Goal: Feedback & Contribution: Submit feedback/report problem

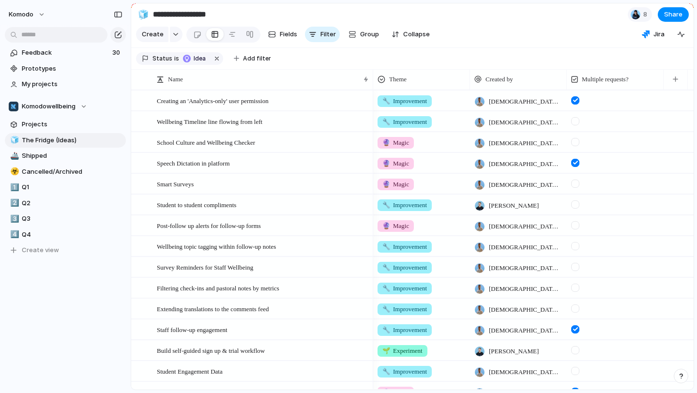
click at [76, 66] on span "Prototypes" at bounding box center [72, 69] width 101 height 10
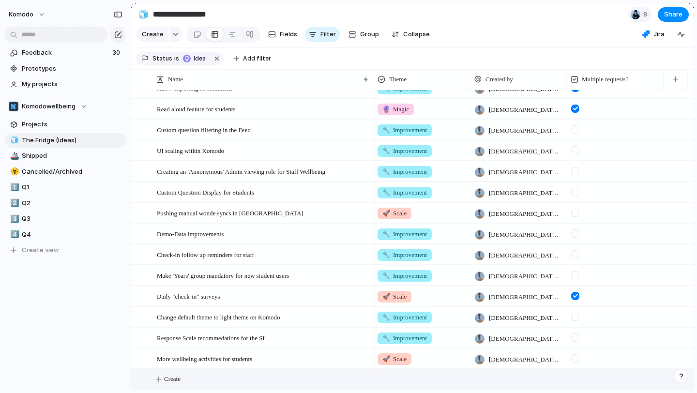
click at [176, 373] on button "Create" at bounding box center [425, 379] width 568 height 20
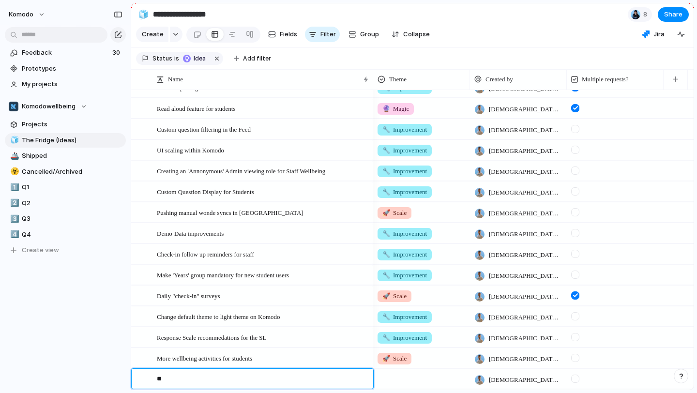
type textarea "*"
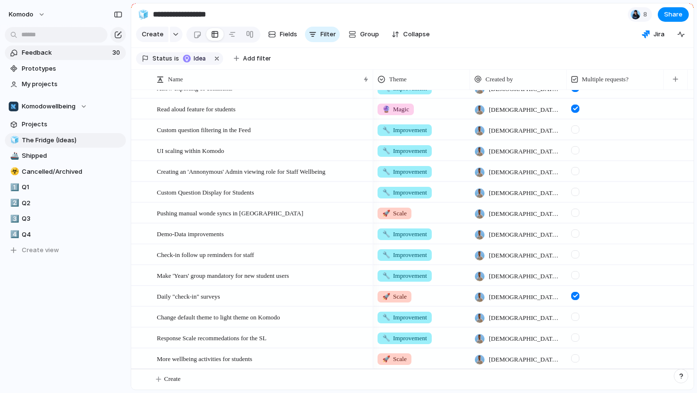
click at [70, 54] on span "Feedback" at bounding box center [66, 53] width 88 height 10
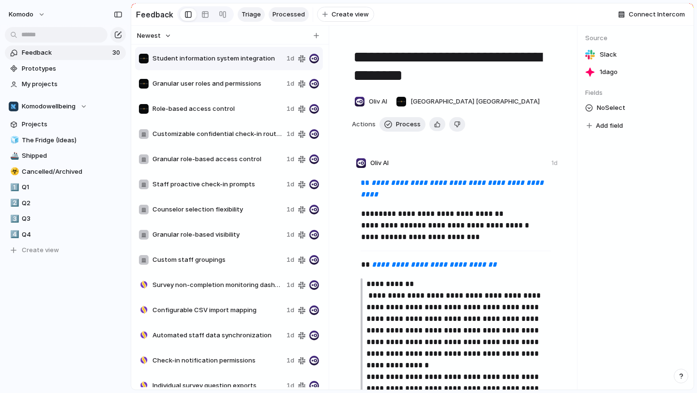
click at [277, 14] on span "Processed" at bounding box center [288, 15] width 32 height 10
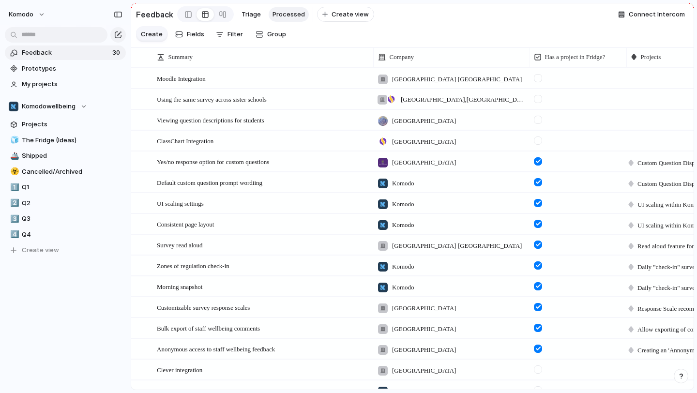
click at [153, 30] on span "Create" at bounding box center [152, 35] width 22 height 10
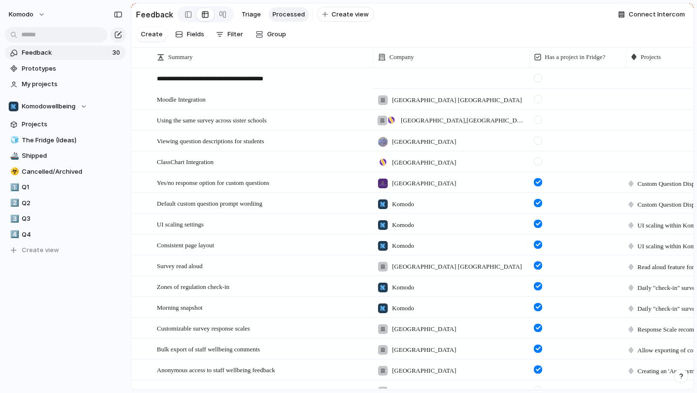
type textarea "**********"
click at [418, 79] on div at bounding box center [451, 78] width 156 height 20
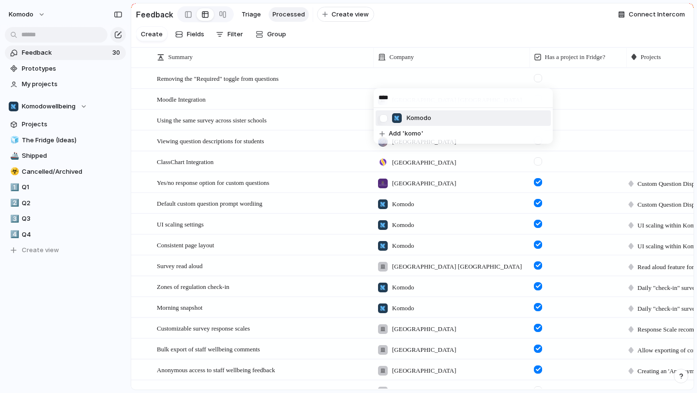
type input "****"
click at [457, 117] on li "Komodo" at bounding box center [463, 117] width 175 height 15
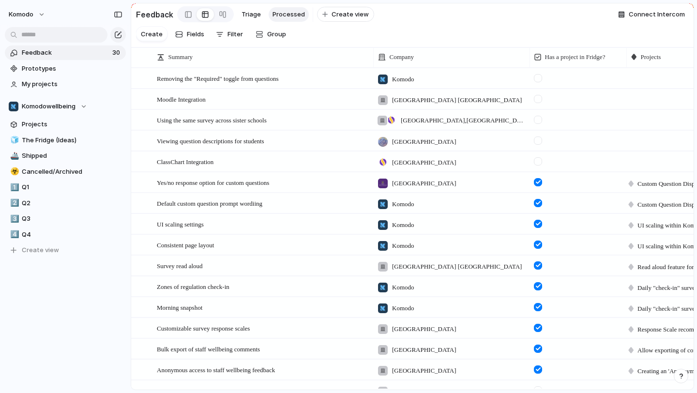
click at [458, 25] on section "Create Fields Filter Group Zoom" at bounding box center [412, 36] width 562 height 23
click at [349, 80] on span "Open" at bounding box center [356, 79] width 14 height 10
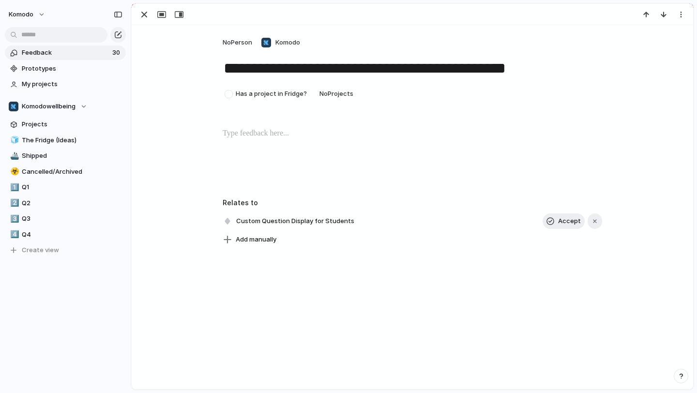
click at [277, 147] on div at bounding box center [412, 159] width 538 height 62
drag, startPoint x: 268, startPoint y: 135, endPoint x: 188, endPoint y: 123, distance: 80.6
click at [188, 123] on div "**********" at bounding box center [412, 135] width 561 height 221
click at [204, 118] on span "Headings" at bounding box center [190, 114] width 29 height 10
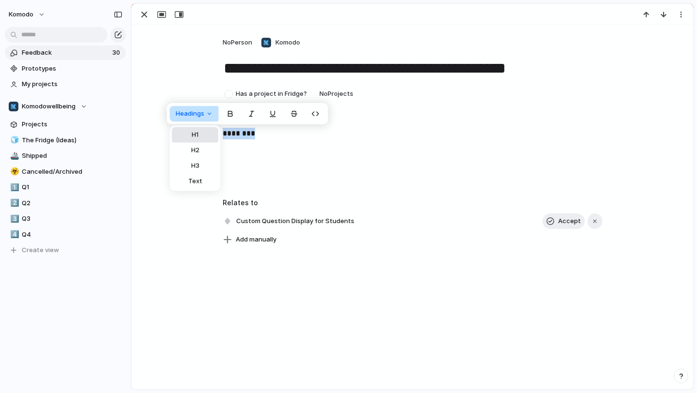
click at [207, 137] on button "H1" at bounding box center [195, 134] width 46 height 15
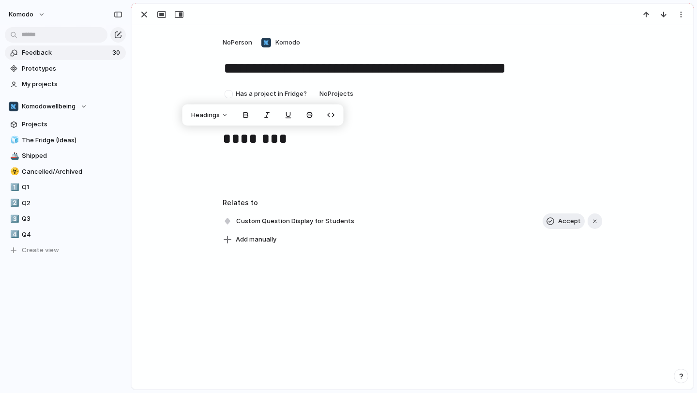
click at [237, 157] on div "********" at bounding box center [412, 159] width 538 height 62
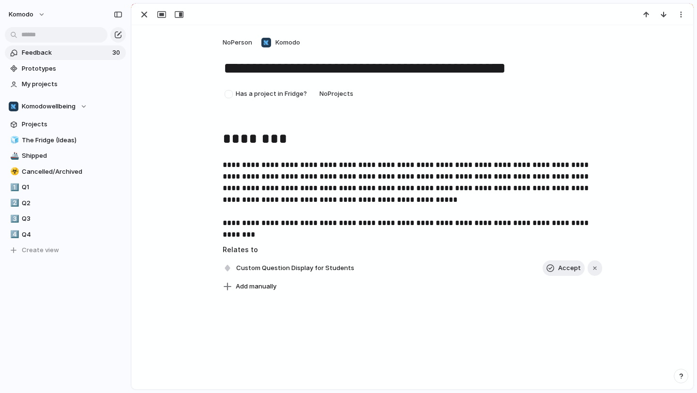
click at [160, 88] on div "**********" at bounding box center [412, 159] width 561 height 268
click at [145, 9] on div "button" at bounding box center [144, 15] width 12 height 12
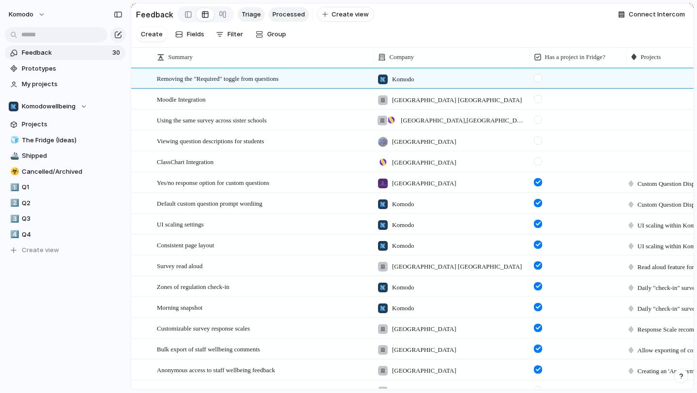
click at [243, 16] on span "Triage" at bounding box center [251, 15] width 19 height 10
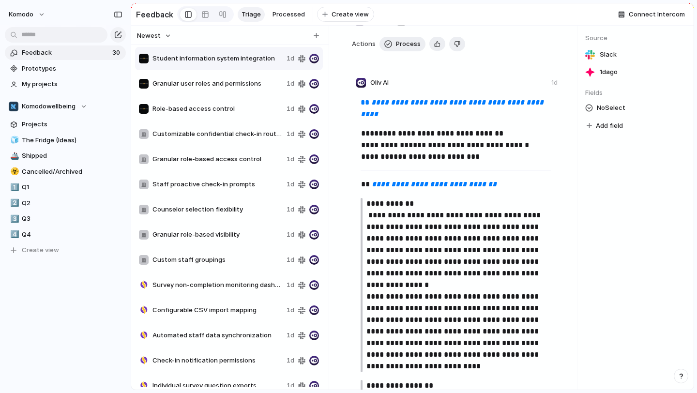
scroll to position [83, 0]
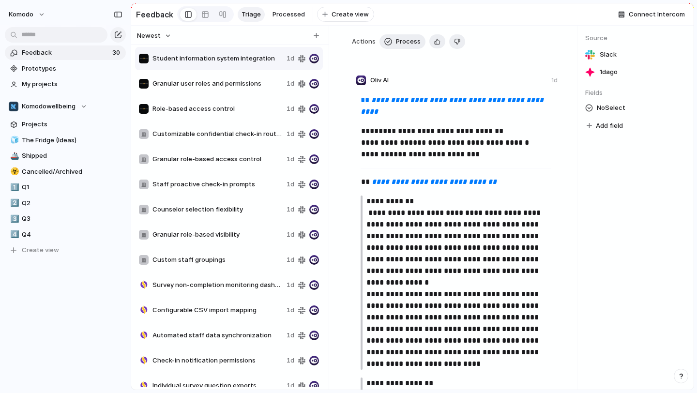
click at [231, 86] on span "Granular user roles and permissions" at bounding box center [217, 84] width 130 height 10
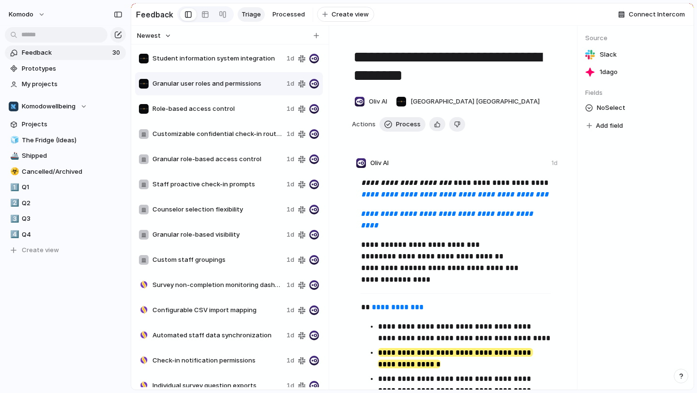
click at [225, 108] on span "Role-based access control" at bounding box center [217, 109] width 130 height 10
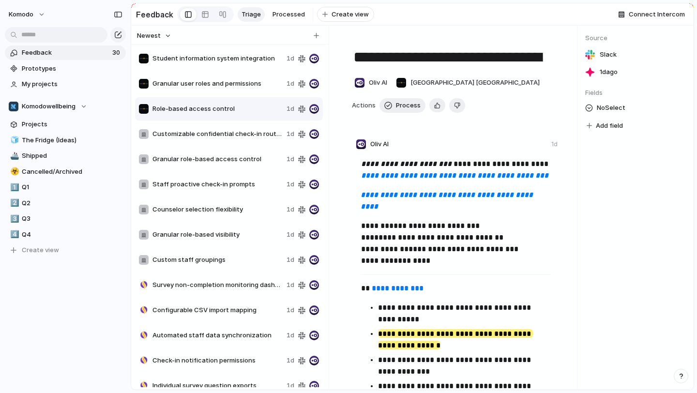
click at [217, 151] on div "Granular role-based access control 1d" at bounding box center [229, 159] width 188 height 23
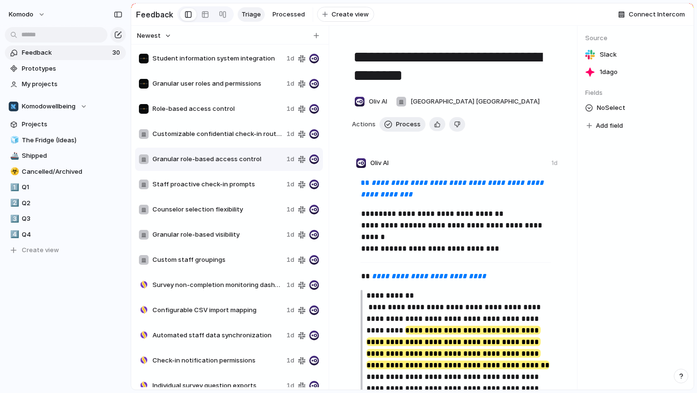
click at [222, 139] on div "Customizable confidential check-in routing 1d" at bounding box center [229, 133] width 188 height 23
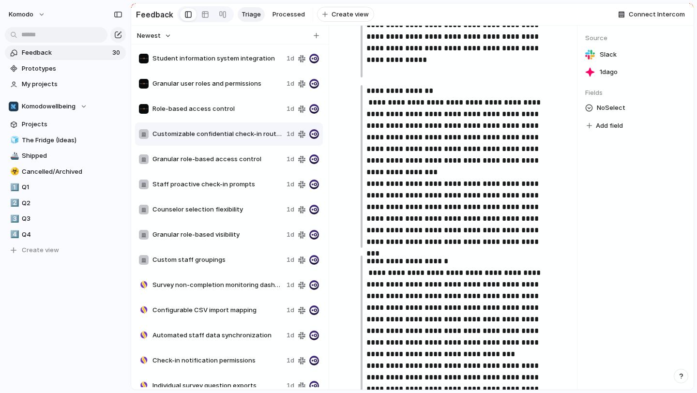
scroll to position [455, 0]
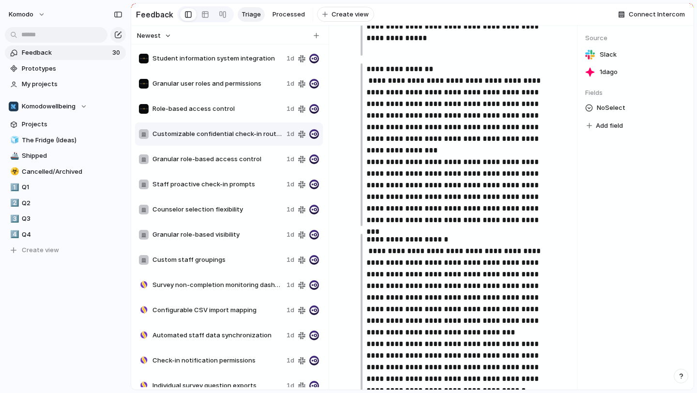
click at [253, 159] on span "Granular role-based access control" at bounding box center [217, 159] width 130 height 10
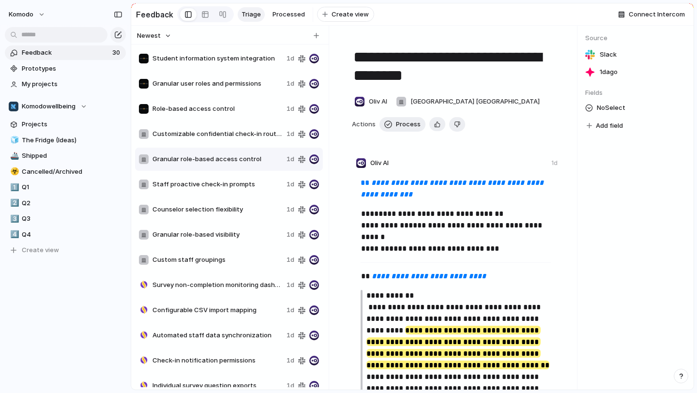
scroll to position [173, 0]
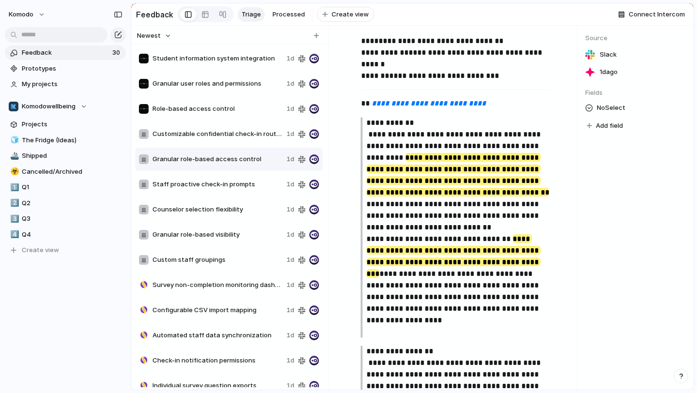
click at [247, 186] on span "Staff proactive check-in prompts" at bounding box center [217, 185] width 130 height 10
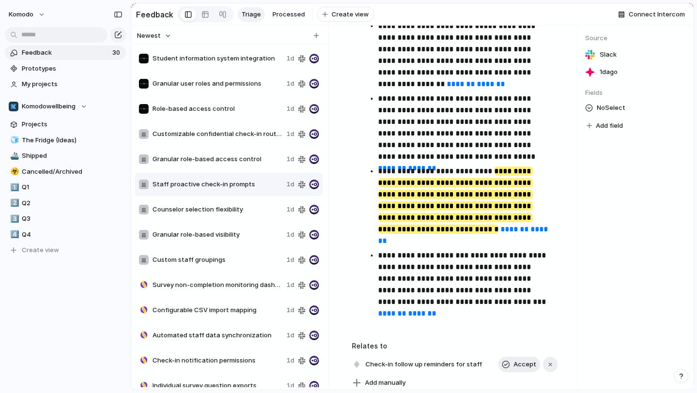
scroll to position [387, 0]
click at [231, 208] on span "Counselor selection flexibility" at bounding box center [217, 210] width 130 height 10
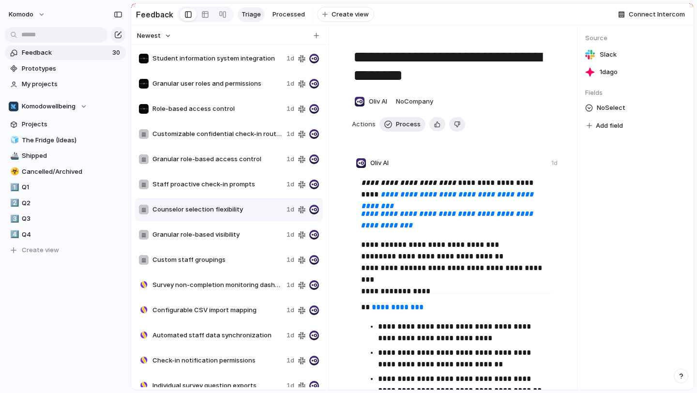
scroll to position [345, 0]
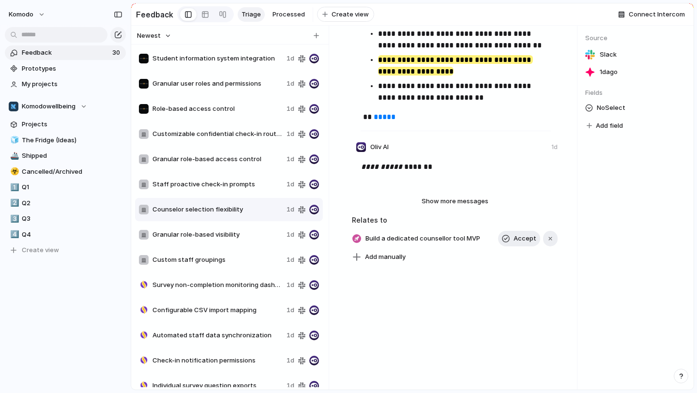
click at [184, 234] on span "Granular role-based visibility" at bounding box center [217, 235] width 130 height 10
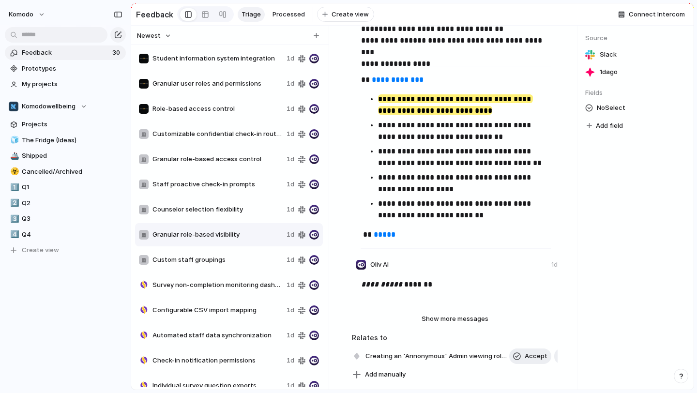
scroll to position [231, 0]
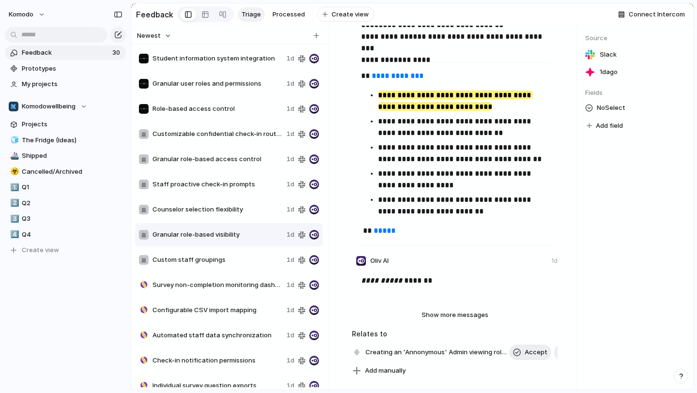
click at [235, 267] on div "Custom staff groupings 1d" at bounding box center [229, 259] width 188 height 23
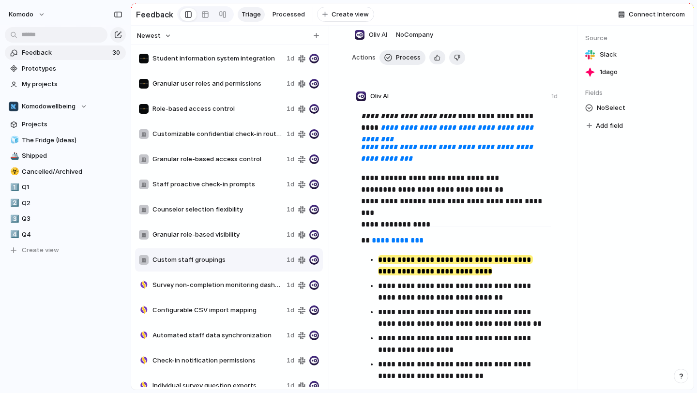
scroll to position [46, 0]
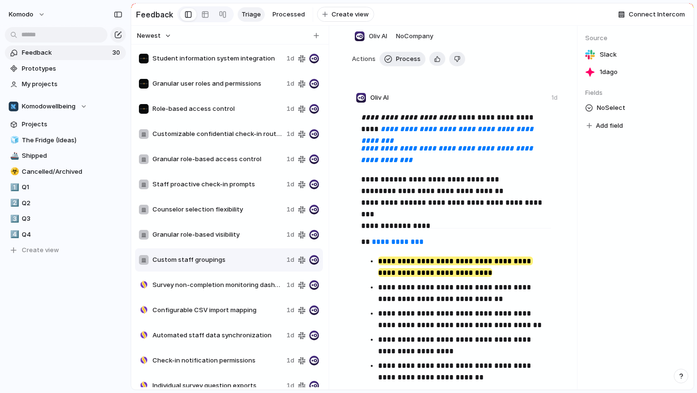
click at [214, 232] on span "Granular role-based visibility" at bounding box center [217, 235] width 130 height 10
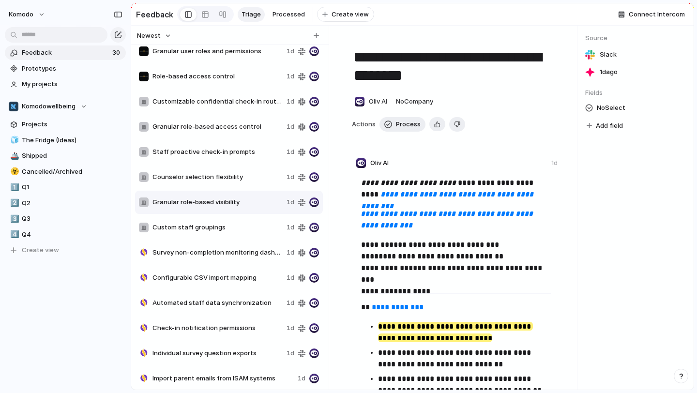
scroll to position [38, 0]
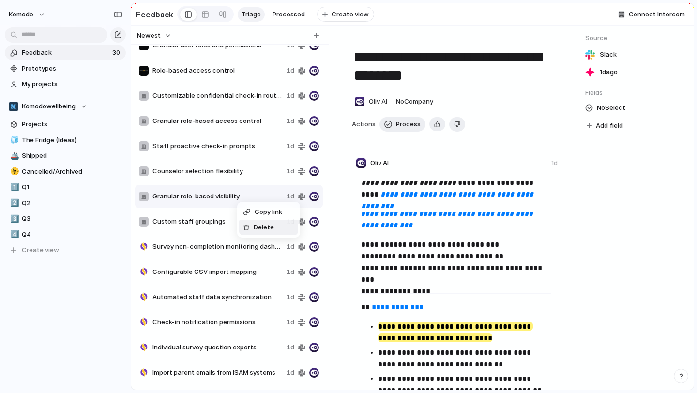
click at [252, 227] on div "Delete" at bounding box center [258, 228] width 31 height 10
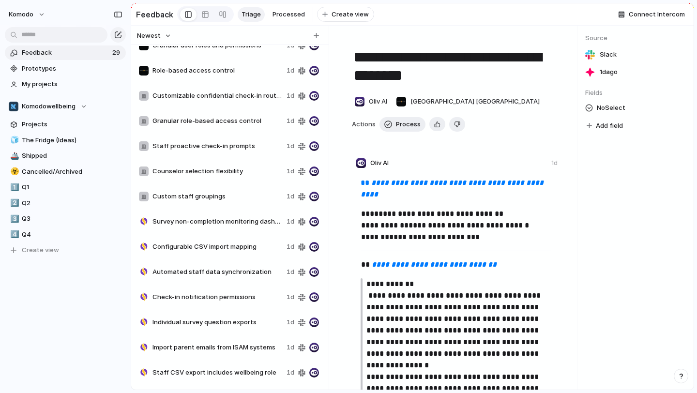
click at [229, 222] on span "Survey non-completion monitoring dashboard" at bounding box center [217, 222] width 130 height 10
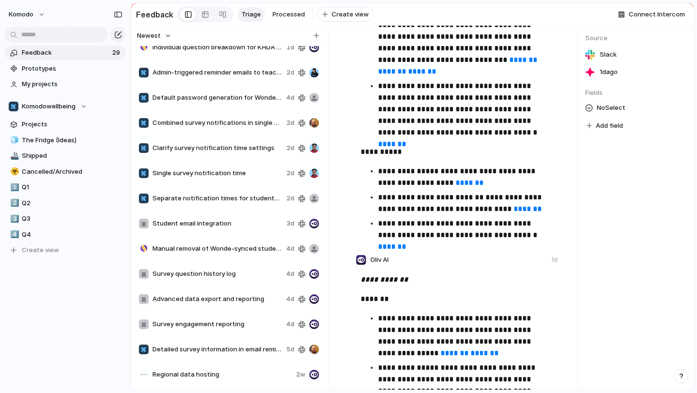
scroll to position [569, 0]
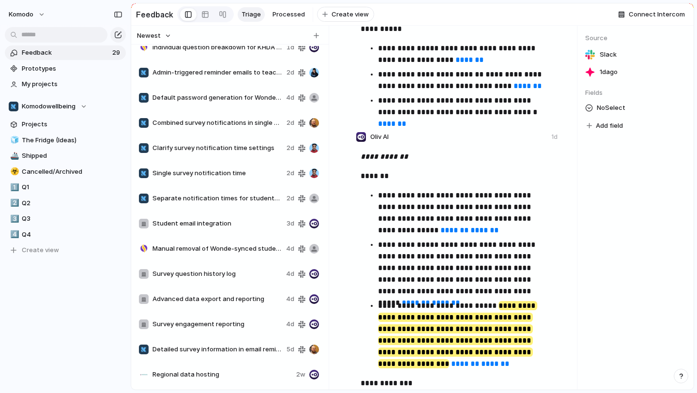
click at [232, 166] on div "Single survey notification time 2d" at bounding box center [229, 173] width 188 height 23
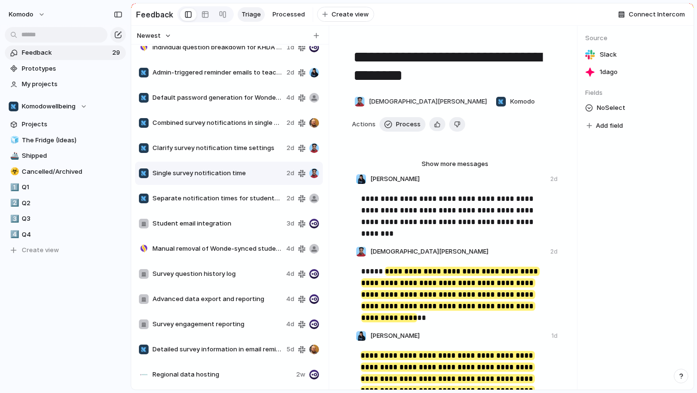
click at [237, 152] on span "Clarify survey notification time settings" at bounding box center [217, 148] width 130 height 10
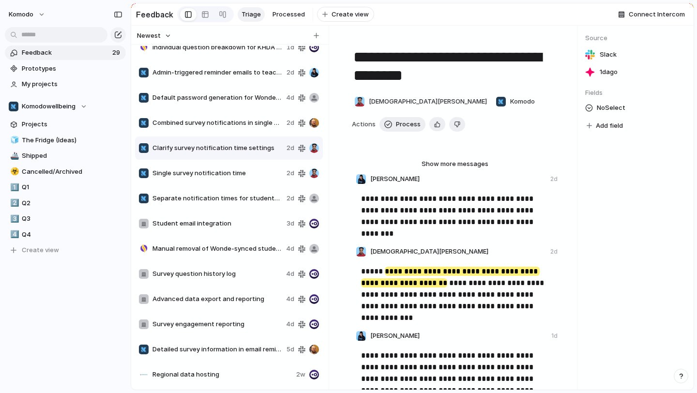
click at [232, 181] on div "Single survey notification time 2d" at bounding box center [229, 173] width 188 height 23
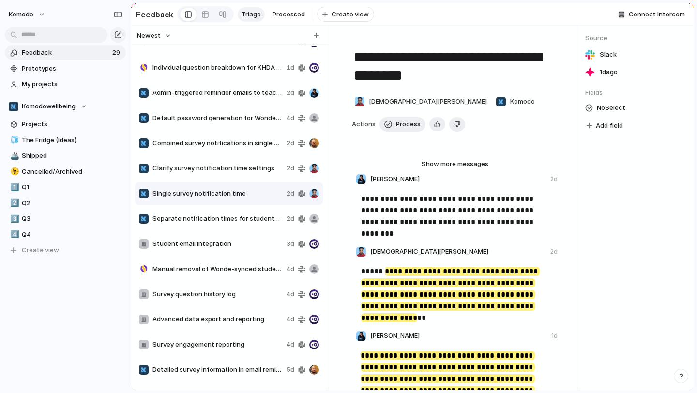
scroll to position [365, 0]
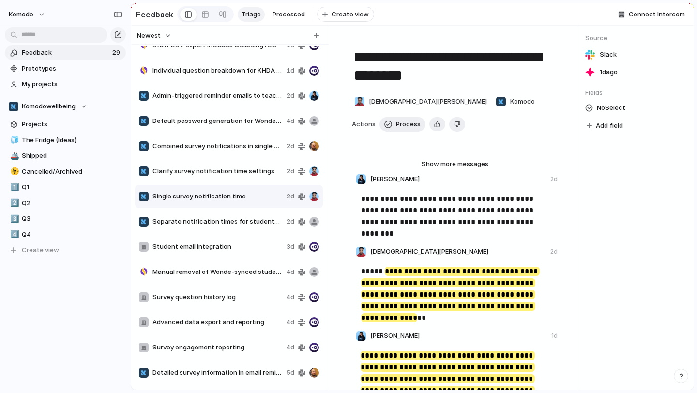
click at [227, 221] on span "Separate notification times for students and staff" at bounding box center [217, 222] width 130 height 10
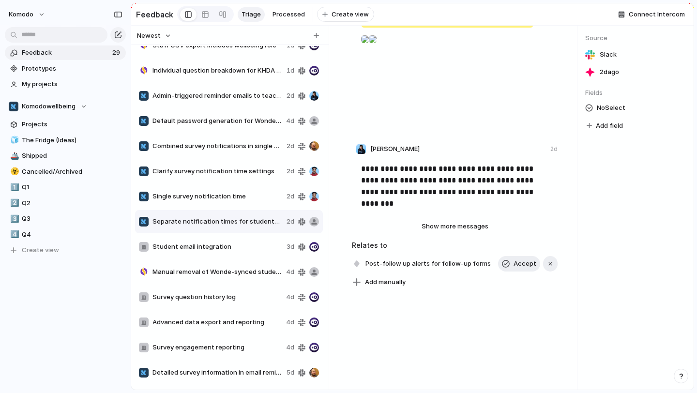
scroll to position [217, 0]
click at [233, 197] on span "Single survey notification time" at bounding box center [217, 197] width 130 height 10
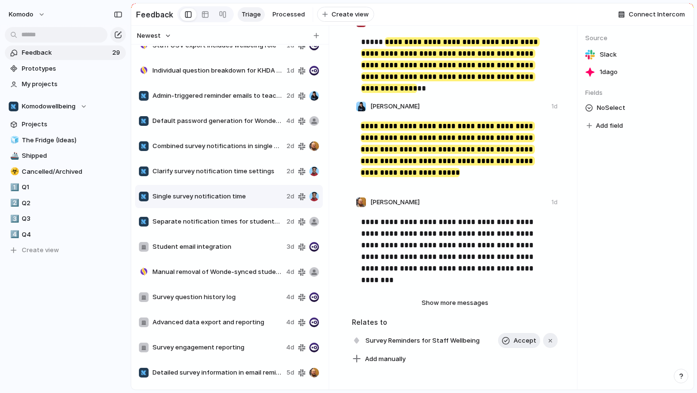
scroll to position [216, 0]
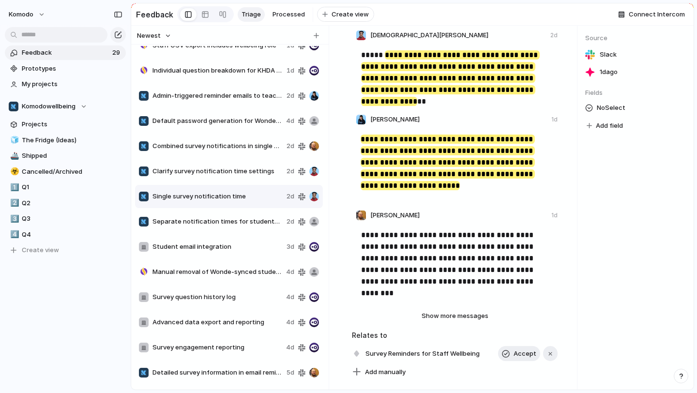
click at [227, 168] on span "Clarify survey notification time settings" at bounding box center [217, 171] width 130 height 10
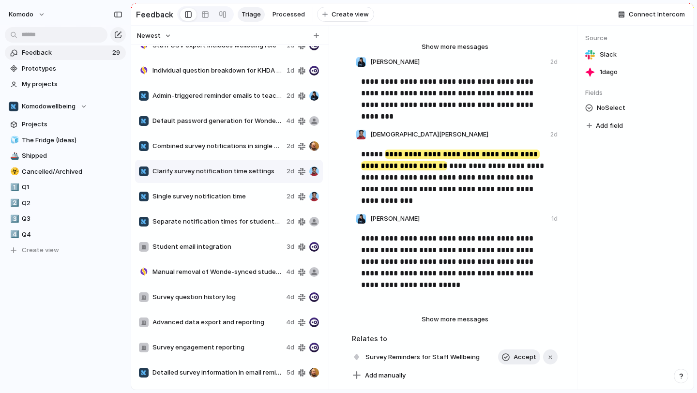
scroll to position [120, 0]
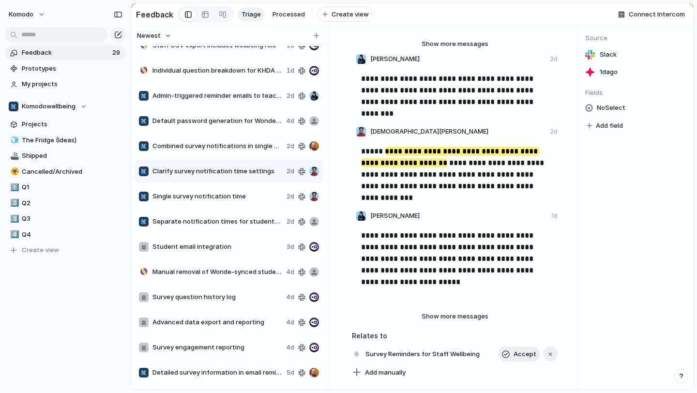
click at [206, 197] on span "Single survey notification time" at bounding box center [217, 197] width 130 height 10
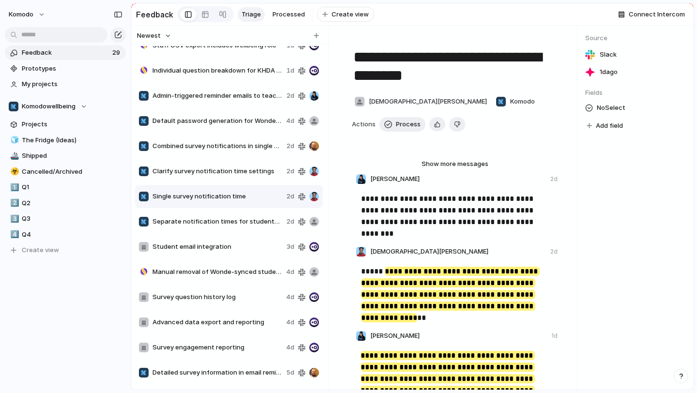
click at [235, 170] on span "Clarify survey notification time settings" at bounding box center [217, 171] width 130 height 10
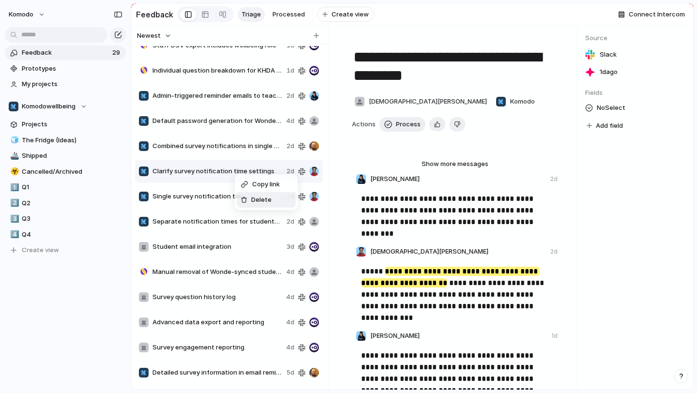
click at [247, 196] on div "Delete" at bounding box center [256, 200] width 31 height 10
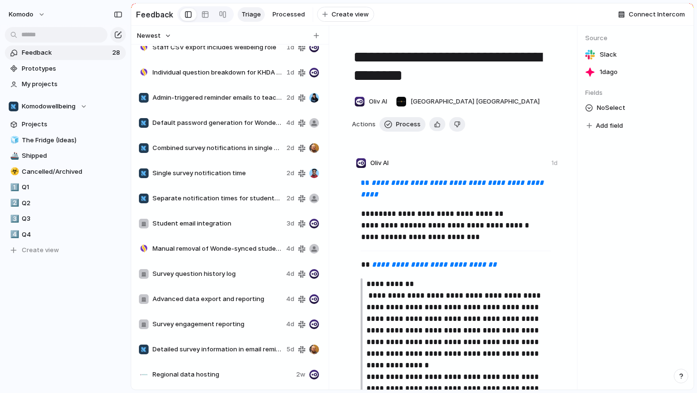
scroll to position [363, 0]
click at [229, 169] on span "Single survey notification time" at bounding box center [217, 173] width 130 height 10
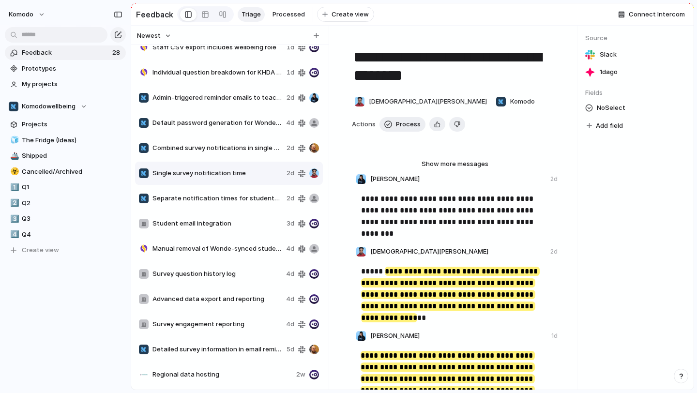
click at [245, 143] on div "Combined survey notifications in single email" at bounding box center [211, 148] width 144 height 10
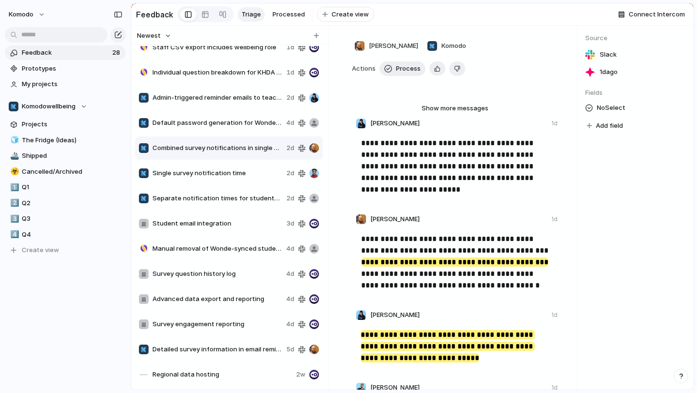
scroll to position [32, 0]
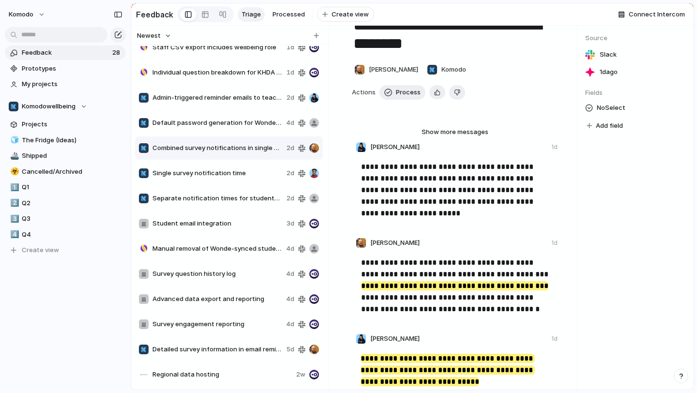
click at [228, 165] on div "Single survey notification time 2d" at bounding box center [229, 173] width 188 height 23
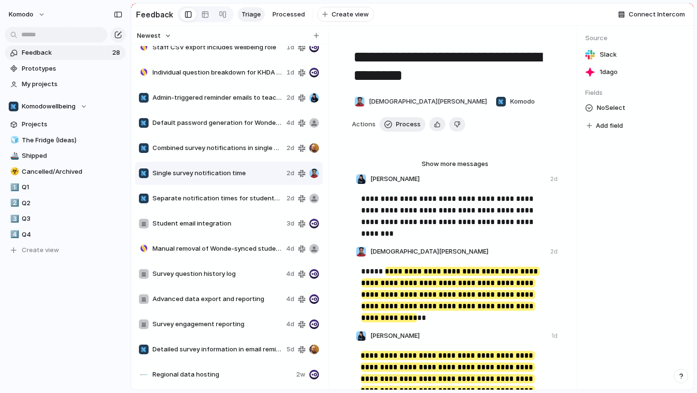
scroll to position [332, 0]
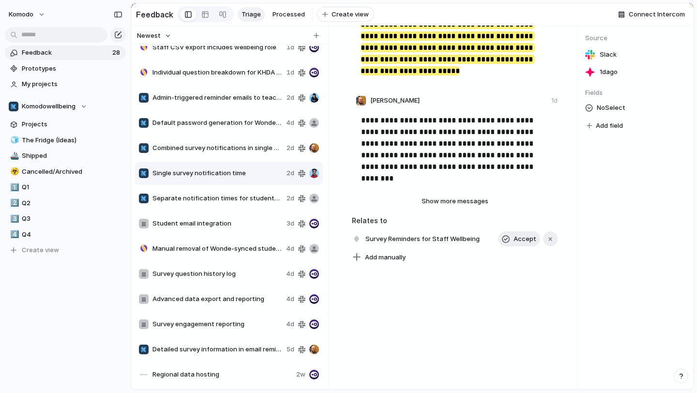
click at [232, 150] on span "Combined survey notifications in single email" at bounding box center [217, 148] width 130 height 10
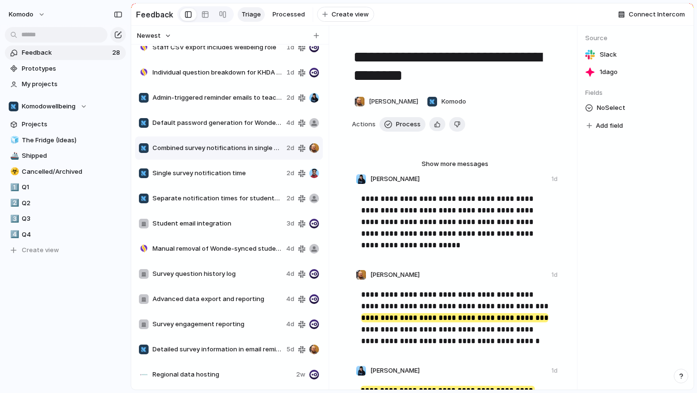
click at [236, 122] on span "Default password generation for Wonde synced students" at bounding box center [217, 123] width 130 height 10
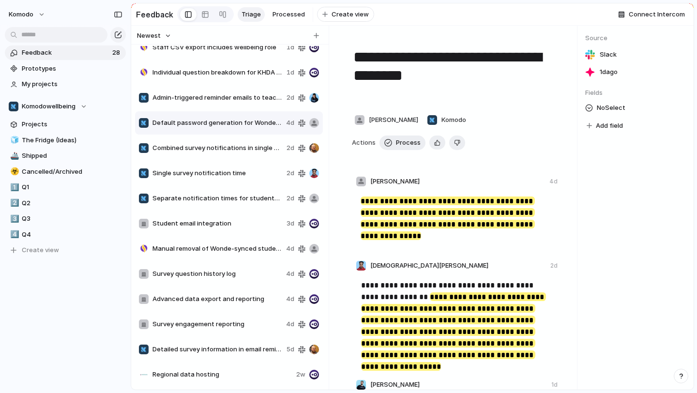
click at [244, 106] on div "Admin-triggered reminder emails to teachers 2d" at bounding box center [229, 97] width 188 height 23
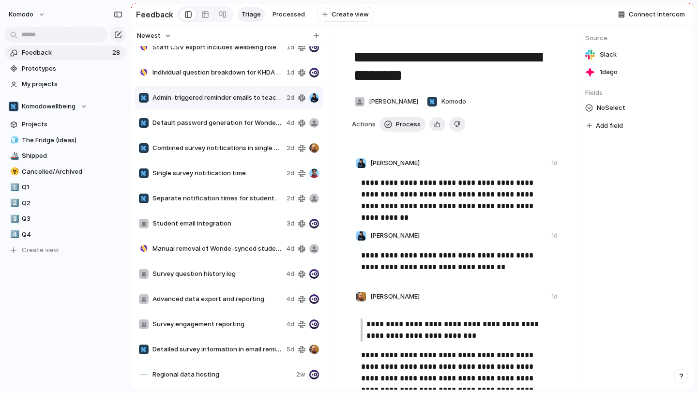
click at [197, 171] on span "Single survey notification time" at bounding box center [217, 173] width 130 height 10
